Goal: Task Accomplishment & Management: Complete application form

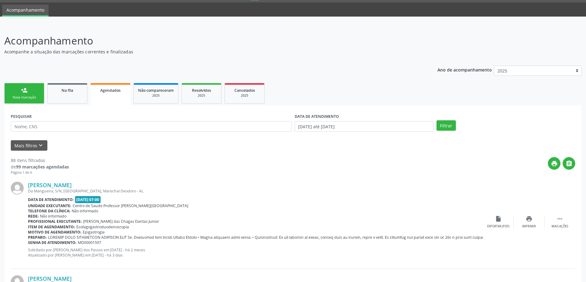
scroll to position [31, 0]
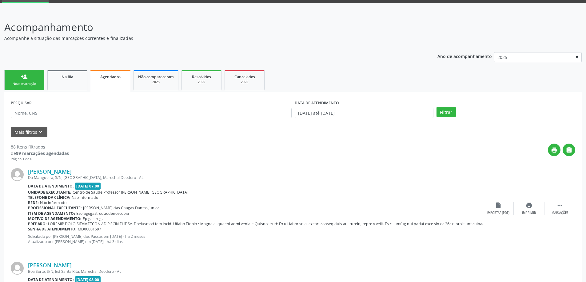
drag, startPoint x: 28, startPoint y: 84, endPoint x: 32, endPoint y: 89, distance: 6.2
click at [29, 83] on div "Nova marcação" at bounding box center [24, 84] width 31 height 5
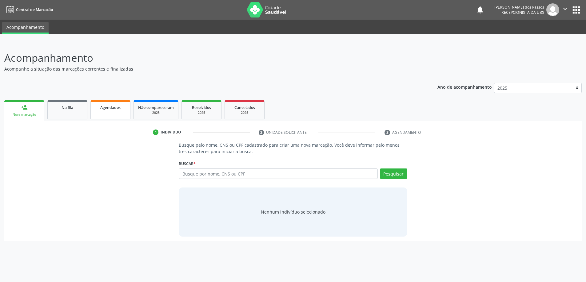
scroll to position [0, 0]
click at [222, 173] on input "text" at bounding box center [280, 174] width 201 height 10
type input "15014187420"
click at [397, 178] on button "Pesquisar" at bounding box center [396, 174] width 27 height 10
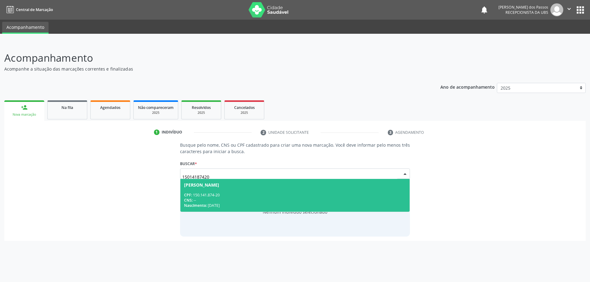
click at [278, 193] on div "CPF: 150.141.874-20" at bounding box center [295, 195] width 222 height 5
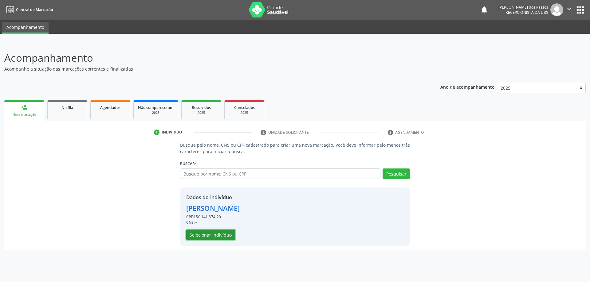
click at [206, 235] on button "Selecionar indivíduo" at bounding box center [210, 235] width 49 height 10
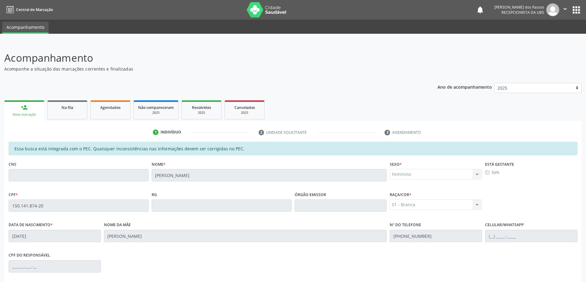
click at [32, 110] on link "person_add Nova marcação" at bounding box center [24, 111] width 40 height 21
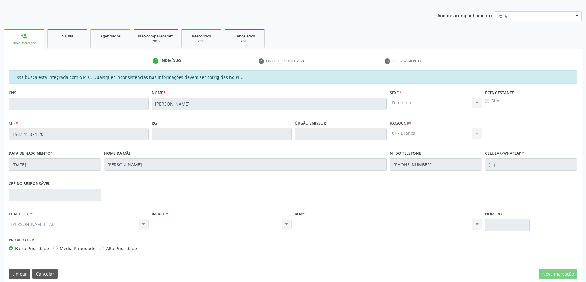
scroll to position [77, 0]
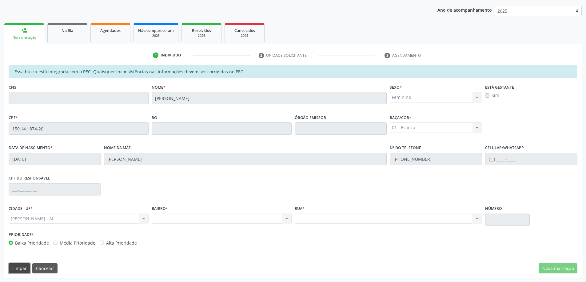
click at [18, 269] on button "Limpar" at bounding box center [20, 269] width 22 height 10
click at [29, 33] on link "person_add Nova marcação" at bounding box center [24, 33] width 40 height 21
click at [29, 34] on link "person_add Nova marcação" at bounding box center [24, 33] width 40 height 21
click at [30, 35] on link "person_add Nova marcação" at bounding box center [24, 33] width 40 height 21
click at [75, 221] on div "[PERSON_NAME] - AL Marechal Deodoro - AL Nenhum resultado encontrado para: " " …" at bounding box center [79, 219] width 140 height 10
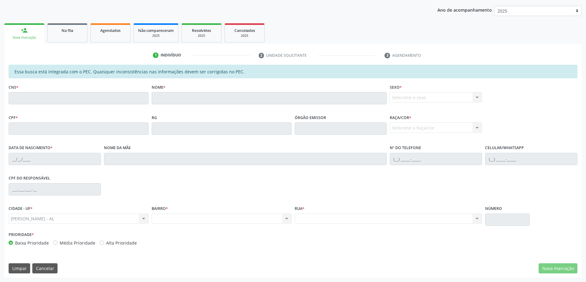
click at [175, 220] on div "Nenhum resultado encontrado para: " " Não há nenhuma opção para ser exibida." at bounding box center [222, 219] width 140 height 10
click at [27, 36] on div "Nova marcação" at bounding box center [24, 37] width 31 height 5
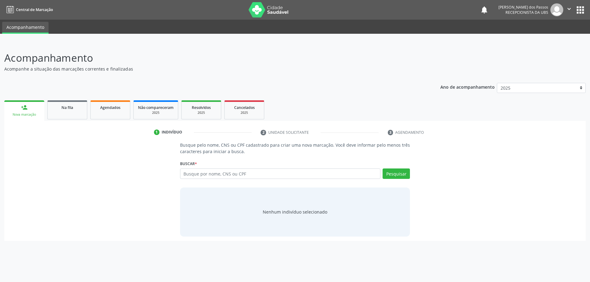
click at [209, 174] on input "text" at bounding box center [280, 174] width 201 height 10
type input "700002272898801"
click at [399, 174] on button "Pesquisar" at bounding box center [396, 174] width 27 height 10
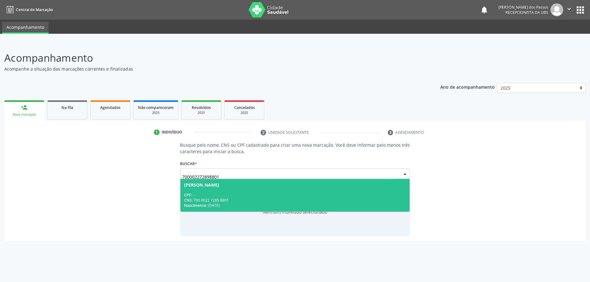
click at [272, 200] on div "CNS: 700 0022 7289 8801" at bounding box center [295, 200] width 222 height 5
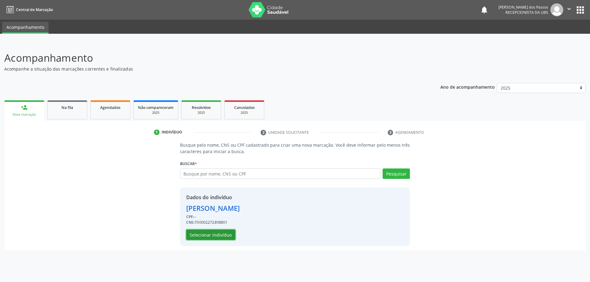
click at [205, 236] on button "Selecionar indivíduo" at bounding box center [210, 235] width 49 height 10
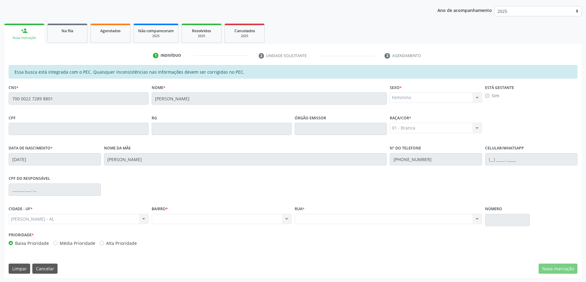
scroll to position [77, 0]
click at [144, 219] on div "[PERSON_NAME] - AL Marechal Deodoro - AL Nenhum resultado encontrado para: " " …" at bounding box center [79, 219] width 140 height 10
click at [423, 100] on div "Feminino Masculino Feminino Nenhum resultado encontrado para: " " Não há nenhum…" at bounding box center [435, 97] width 92 height 10
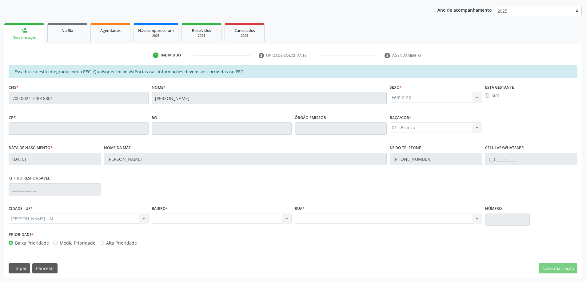
click at [423, 100] on div "Feminino Masculino Feminino Nenhum resultado encontrado para: " " Não há nenhum…" at bounding box center [435, 97] width 92 height 10
click at [162, 221] on div "Nenhum resultado encontrado para: " " Não há nenhuma opção para ser exibida." at bounding box center [222, 219] width 140 height 10
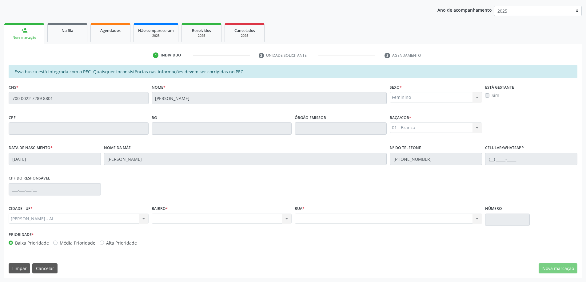
click at [162, 220] on div "Nenhum resultado encontrado para: " " Não há nenhuma opção para ser exibida." at bounding box center [222, 219] width 140 height 10
click at [162, 219] on div "Nenhum resultado encontrado para: " " Não há nenhuma opção para ser exibida." at bounding box center [222, 219] width 140 height 10
drag, startPoint x: 389, startPoint y: 225, endPoint x: 339, endPoint y: 219, distance: 50.4
click at [389, 224] on div "Rua * Nenhum resultado encontrado para: " " Não há nenhuma opção para ser exibi…" at bounding box center [388, 217] width 191 height 26
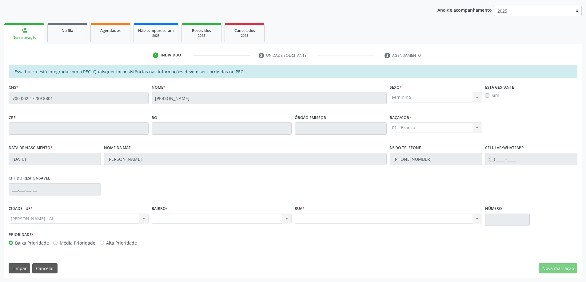
drag, startPoint x: 326, startPoint y: 218, endPoint x: 316, endPoint y: 216, distance: 10.3
click at [326, 218] on div "Nenhum resultado encontrado para: " " Não há nenhuma opção para ser exibida." at bounding box center [387, 219] width 187 height 10
drag, startPoint x: 316, startPoint y: 216, endPoint x: 311, endPoint y: 215, distance: 4.7
click at [311, 215] on div "Nenhum resultado encontrado para: " " Não há nenhuma opção para ser exibida." at bounding box center [387, 219] width 187 height 10
drag, startPoint x: 230, startPoint y: 203, endPoint x: 202, endPoint y: 199, distance: 28.2
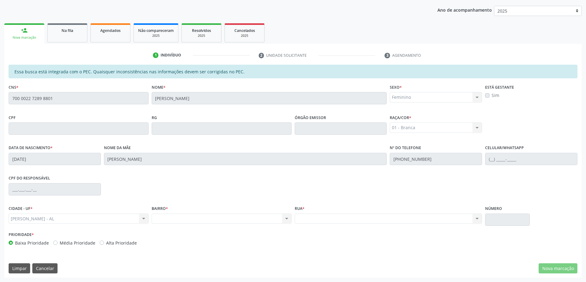
click at [227, 203] on div "CPF do responsável" at bounding box center [292, 189] width 571 height 30
click at [162, 186] on div "CPF do responsável" at bounding box center [292, 189] width 571 height 30
click at [151, 218] on div "BAIRRO * Nenhum resultado encontrado para: " " Não há nenhuma opção para ser ex…" at bounding box center [221, 217] width 143 height 26
click at [149, 219] on div "CIDADE - UF * Marechal Deodoro - AL Marechal Deodoro - AL Nenhum resultado enco…" at bounding box center [292, 217] width 571 height 26
click at [165, 211] on label "BAIRRO *" at bounding box center [160, 209] width 16 height 10
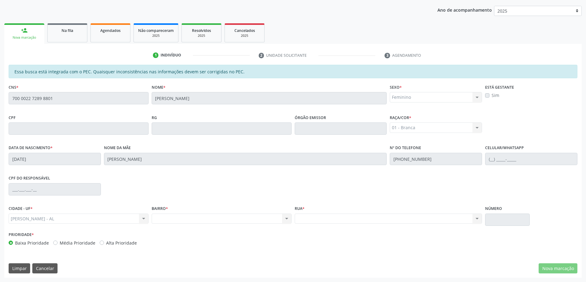
click at [168, 209] on span "*" at bounding box center [167, 208] width 2 height 5
click at [298, 214] on label "Rua *" at bounding box center [299, 209] width 10 height 10
click at [495, 214] on label "Número" at bounding box center [493, 209] width 17 height 10
drag, startPoint x: 496, startPoint y: 210, endPoint x: 488, endPoint y: 210, distance: 8.3
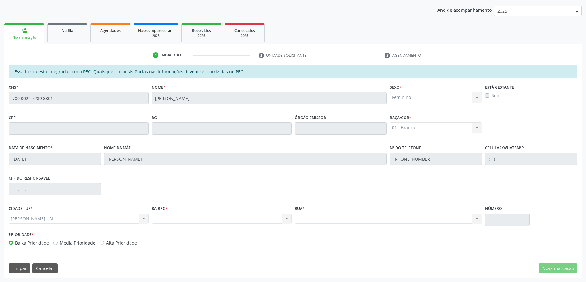
click at [495, 210] on label "Número" at bounding box center [493, 209] width 17 height 10
click at [444, 212] on div "Rua * Nenhum resultado encontrado para: " " Não há nenhuma opção para ser exibi…" at bounding box center [387, 214] width 187 height 20
click at [438, 215] on div "Nenhum resultado encontrado para: " " Não há nenhuma opção para ser exibida." at bounding box center [387, 219] width 187 height 10
click at [49, 217] on div "[PERSON_NAME] - AL Marechal Deodoro - AL Nenhum resultado encontrado para: " " …" at bounding box center [79, 219] width 140 height 10
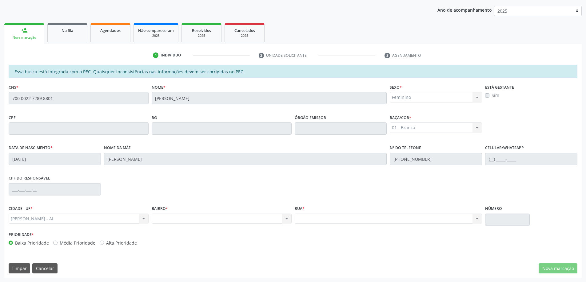
click at [49, 217] on div "[PERSON_NAME] - AL Marechal Deodoro - AL Nenhum resultado encontrado para: " " …" at bounding box center [79, 219] width 140 height 10
click at [169, 210] on div "BAIRRO * Nenhum resultado encontrado para: " " Não há nenhuma opção para ser ex…" at bounding box center [222, 214] width 140 height 20
click at [166, 216] on div "Nenhum resultado encontrado para: " " Não há nenhuma opção para ser exibida." at bounding box center [222, 219] width 140 height 10
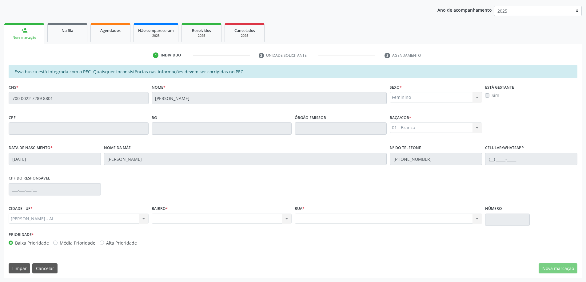
click at [167, 207] on span "*" at bounding box center [167, 208] width 2 height 5
click at [164, 208] on label "BAIRRO *" at bounding box center [160, 209] width 16 height 10
click at [164, 209] on label "BAIRRO *" at bounding box center [160, 209] width 16 height 10
click at [163, 216] on div "Nenhum resultado encontrado para: " " Não há nenhuma opção para ser exibida." at bounding box center [222, 219] width 140 height 10
click at [163, 217] on div "Nenhum resultado encontrado para: " " Não há nenhuma opção para ser exibida." at bounding box center [222, 219] width 140 height 10
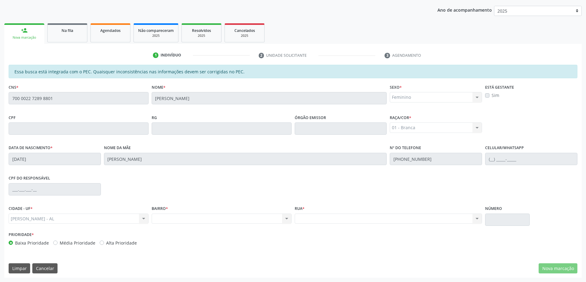
click at [163, 217] on div "Nenhum resultado encontrado para: " " Não há nenhuma opção para ser exibida." at bounding box center [222, 219] width 140 height 10
click at [163, 216] on div "Nenhum resultado encontrado para: " " Não há nenhuma opção para ser exibida." at bounding box center [222, 219] width 140 height 10
click at [162, 216] on div "Nenhum resultado encontrado para: " " Não há nenhuma opção para ser exibida." at bounding box center [222, 219] width 140 height 10
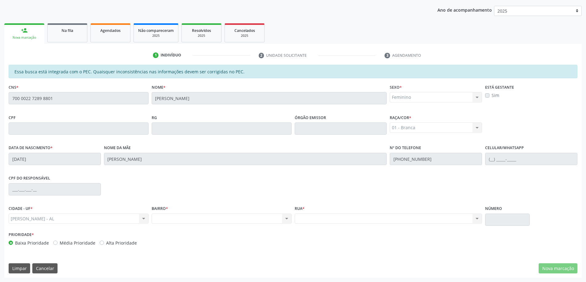
click at [162, 216] on div "Nenhum resultado encontrado para: " " Não há nenhuma opção para ser exibida." at bounding box center [222, 219] width 140 height 10
click at [109, 30] on span "Agendados" at bounding box center [110, 30] width 20 height 5
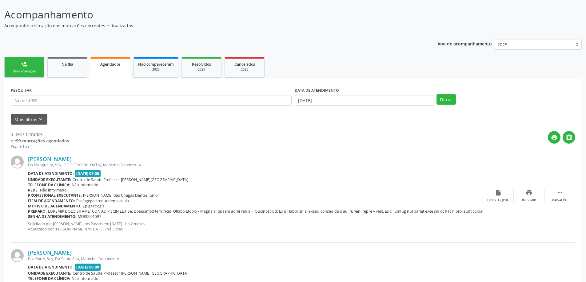
scroll to position [0, 0]
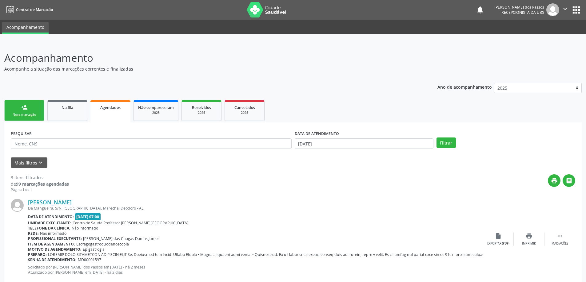
click at [114, 109] on span "Agendados" at bounding box center [110, 107] width 20 height 5
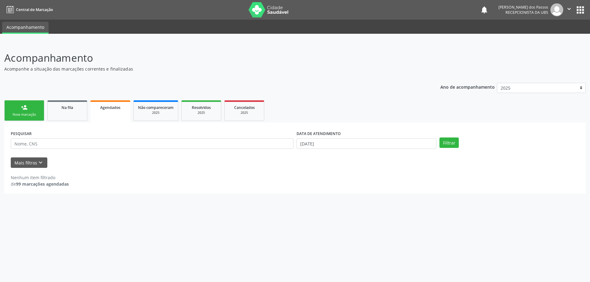
click at [90, 101] on link "Agendados" at bounding box center [110, 112] width 40 height 22
click at [28, 113] on div "Nova marcação" at bounding box center [24, 114] width 31 height 5
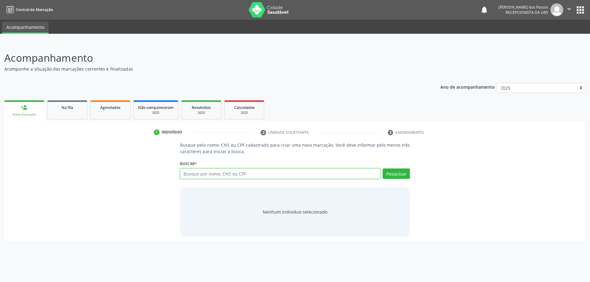
click at [215, 174] on input "text" at bounding box center [280, 174] width 201 height 10
type input "07415428463"
click at [396, 171] on button "Pesquisar" at bounding box center [396, 174] width 27 height 10
type input "0"
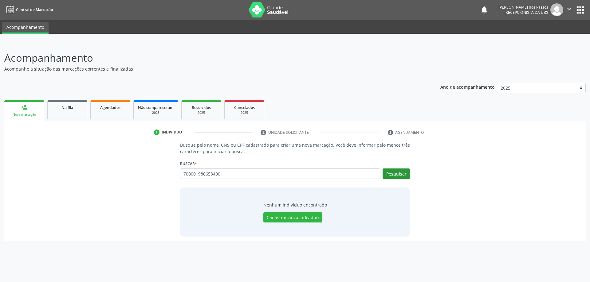
type input "700001986658400"
click at [405, 175] on button "Pesquisar" at bounding box center [396, 174] width 27 height 10
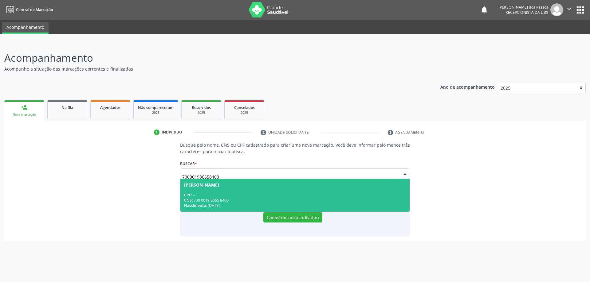
click at [262, 202] on div "CNS: 700 0019 8665 8400" at bounding box center [295, 200] width 222 height 5
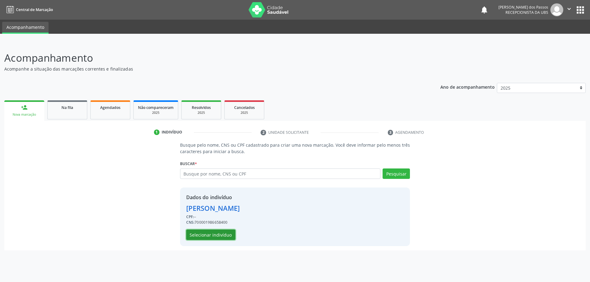
click at [198, 235] on button "Selecionar indivíduo" at bounding box center [210, 235] width 49 height 10
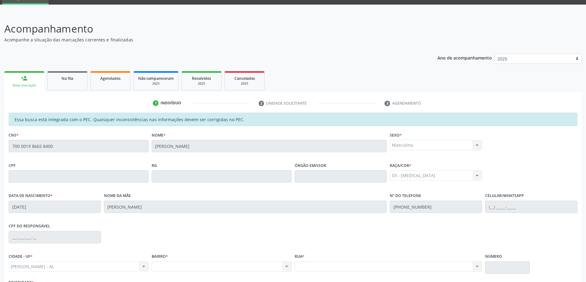
scroll to position [77, 0]
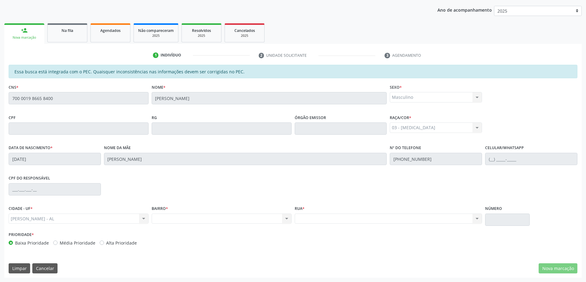
click at [142, 219] on div "[PERSON_NAME] - AL Marechal Deodoro - AL Nenhum resultado encontrado para: " " …" at bounding box center [79, 219] width 140 height 10
click at [285, 219] on div "Nenhum resultado encontrado para: " " Não há nenhuma opção para ser exibida." at bounding box center [222, 219] width 140 height 10
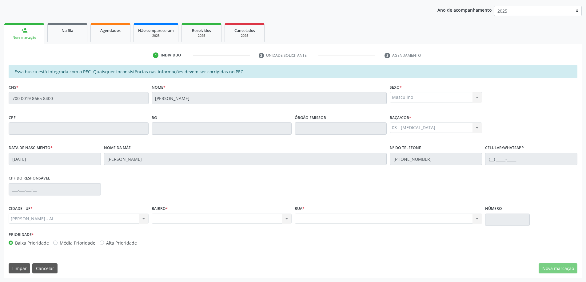
click at [285, 219] on div "Nenhum resultado encontrado para: " " Não há nenhuma opção para ser exibida." at bounding box center [222, 219] width 140 height 10
